Goal: Check status: Check status

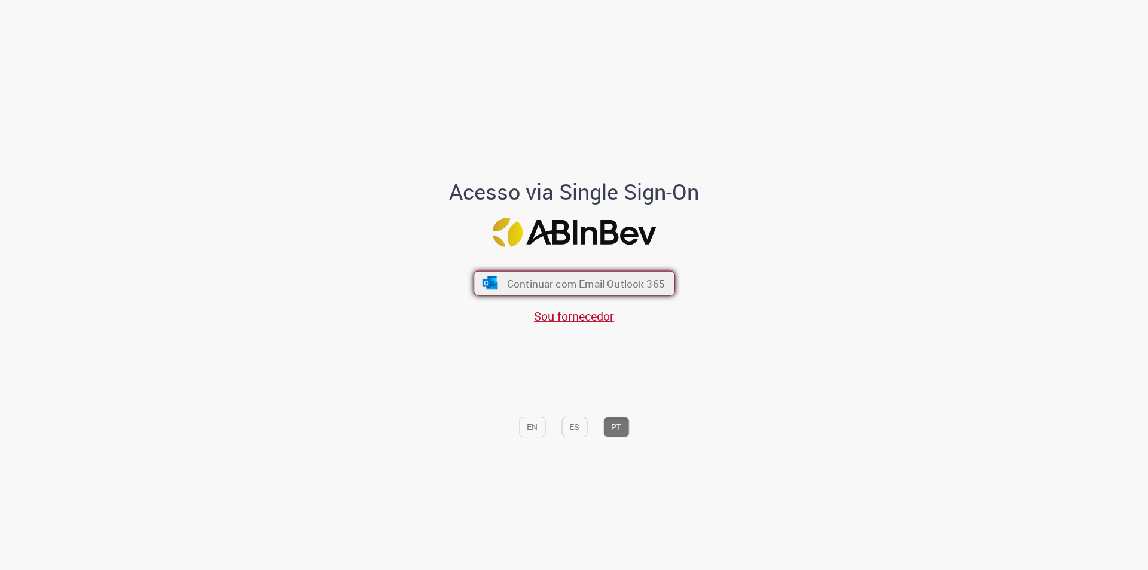
click at [585, 274] on button "Continuar com Email Outlook 365" at bounding box center [573, 283] width 201 height 25
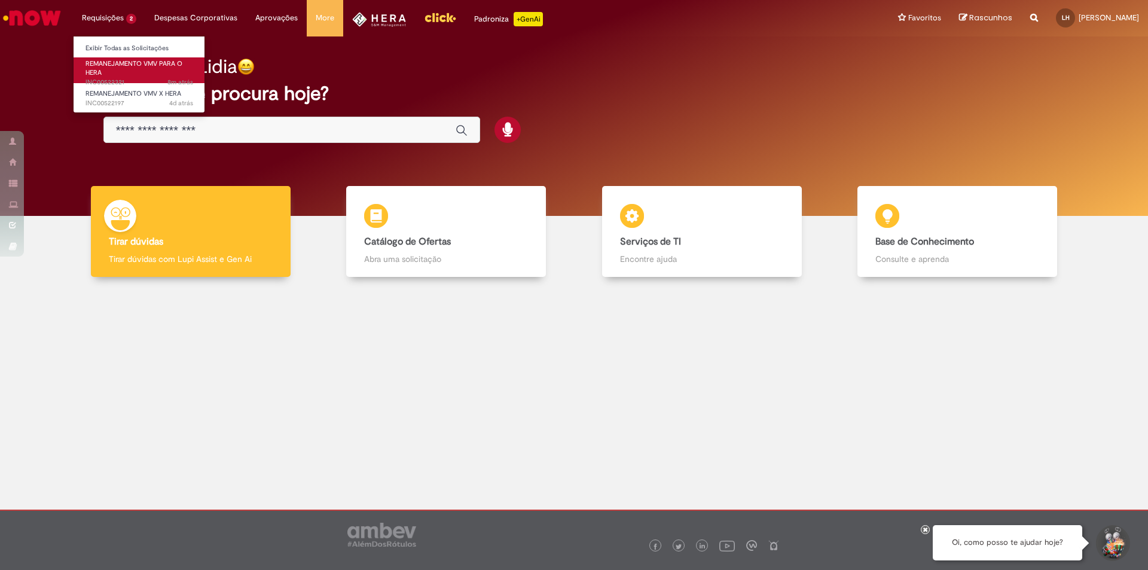
click at [160, 77] on link "REMANEJAMENTO VMV PARA O HERA 8m atrás 8 minutos atrás INC00522321" at bounding box center [139, 70] width 131 height 26
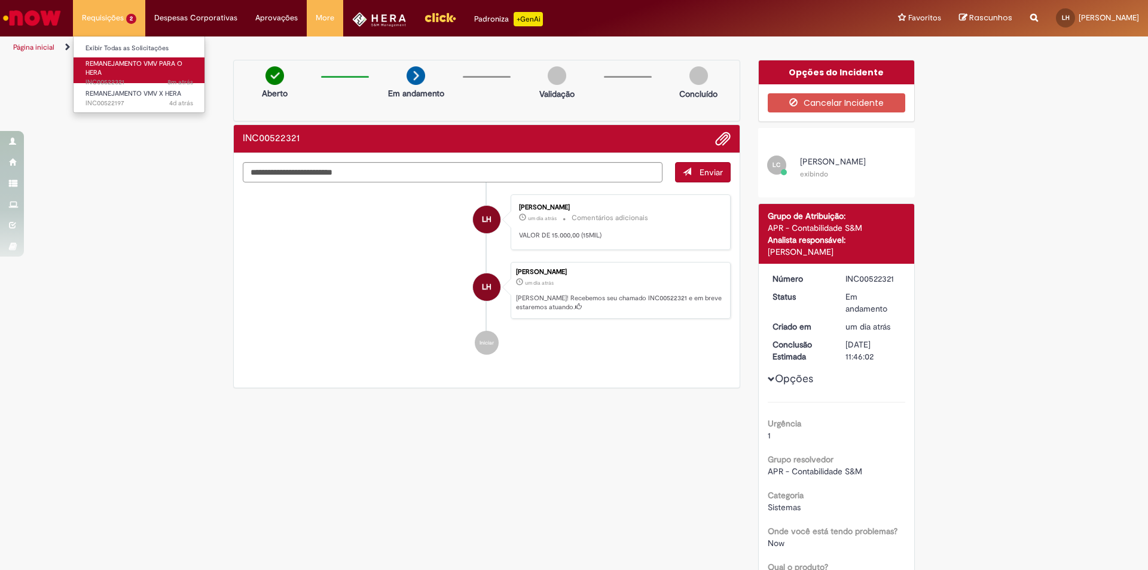
click at [131, 66] on span "REMANEJAMENTO VMV PARA O HERA" at bounding box center [133, 68] width 97 height 19
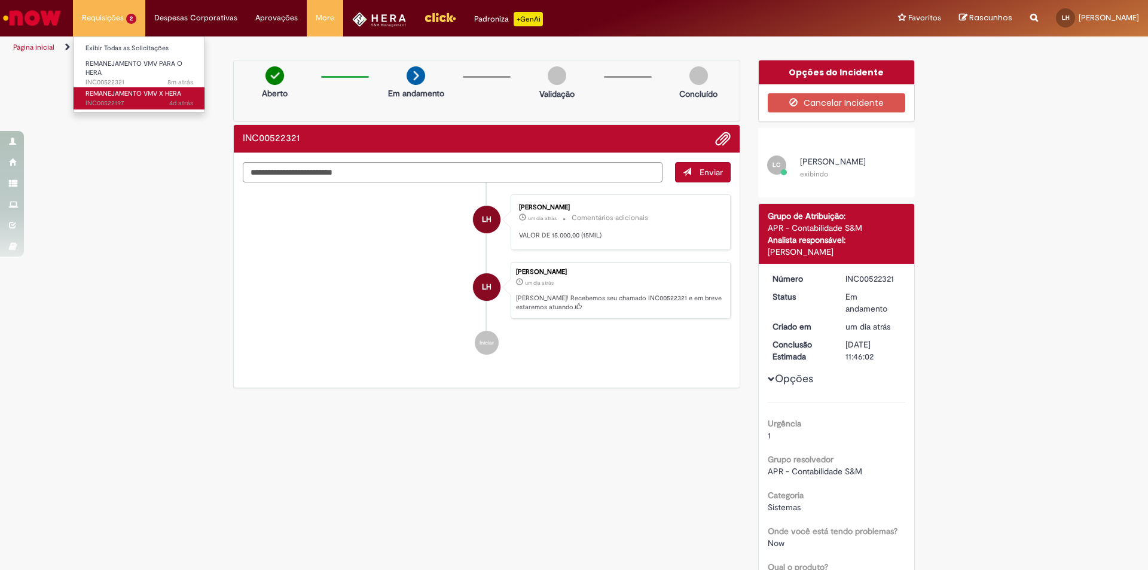
click at [138, 100] on span "4d atrás 4 dias atrás INC00522197" at bounding box center [139, 104] width 108 height 10
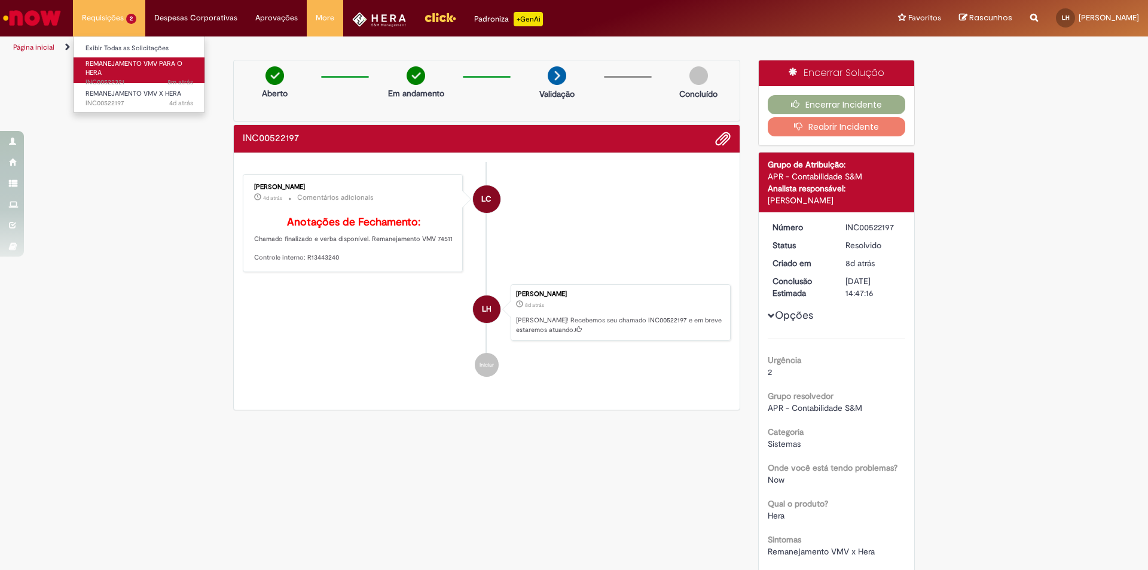
click at [146, 72] on link "REMANEJAMENTO VMV PARA O HERA 8m atrás 8 minutos atrás INC00522321" at bounding box center [139, 70] width 131 height 26
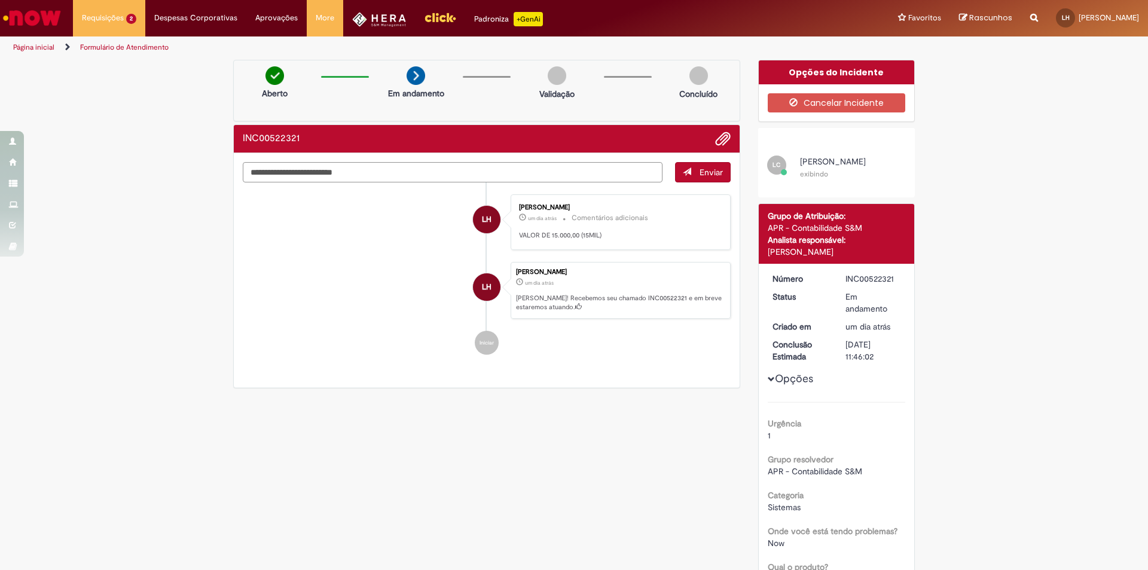
click at [397, 178] on textarea "Digite sua mensagem aqui..." at bounding box center [453, 172] width 420 height 20
type textarea "**********"
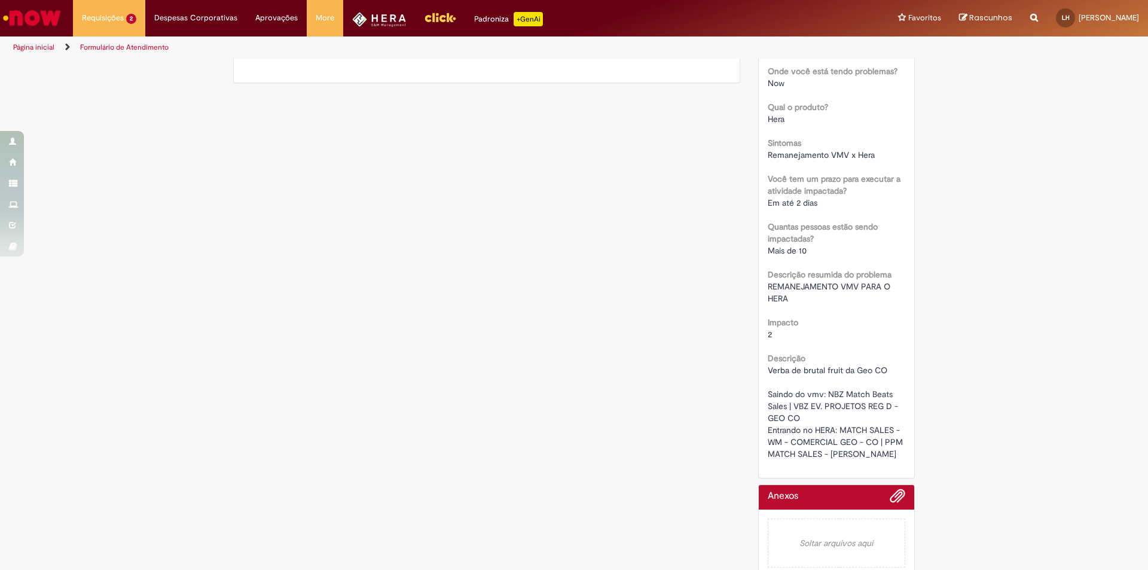
scroll to position [485, 0]
